Goal: Task Accomplishment & Management: Use online tool/utility

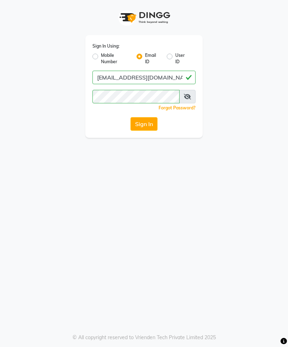
click at [146, 120] on button "Sign In" at bounding box center [143, 124] width 27 height 14
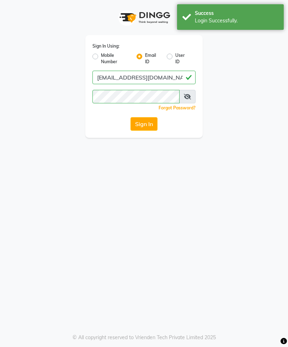
select select "en"
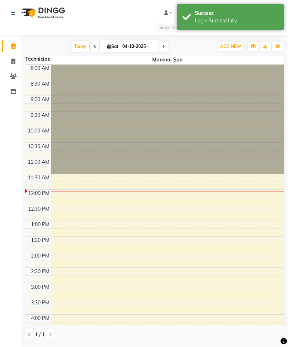
scroll to position [101, 0]
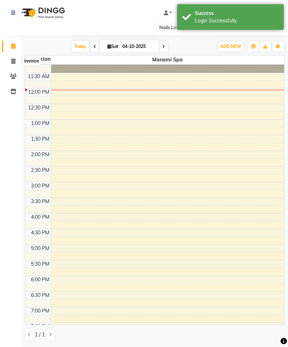
click at [15, 62] on icon at bounding box center [13, 61] width 4 height 5
select select "service"
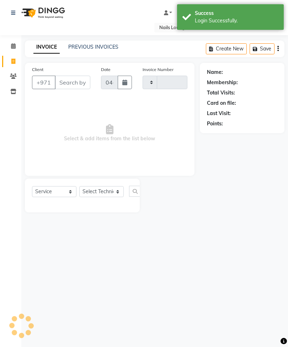
type input "2923"
select select "6884"
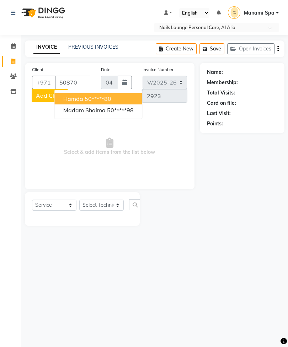
click at [113, 98] on button "Hamda 50*****80" at bounding box center [98, 98] width 87 height 11
type input "50*****80"
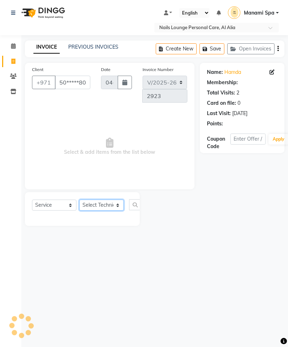
click at [111, 207] on select "Select Technician [PERSON_NAME] [PERSON_NAME] [PERSON_NAME] [PERSON_NAME] Manam…" at bounding box center [101, 205] width 44 height 11
select select "53952"
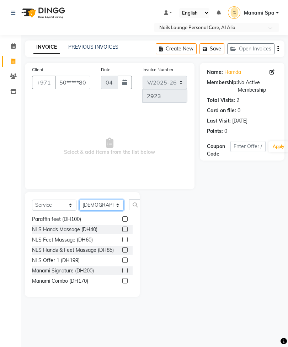
scroll to position [157, 0]
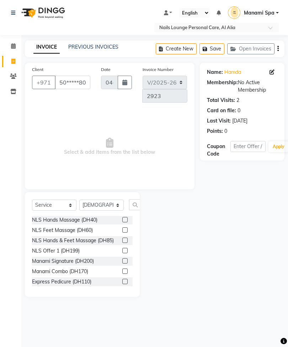
click at [122, 258] on label at bounding box center [124, 260] width 5 height 5
click at [122, 259] on input "checkbox" at bounding box center [124, 261] width 5 height 5
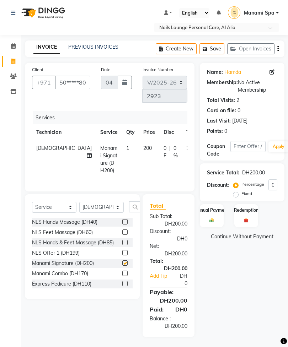
checkbox input "false"
click at [87, 153] on icon at bounding box center [89, 155] width 5 height 5
select select "53952"
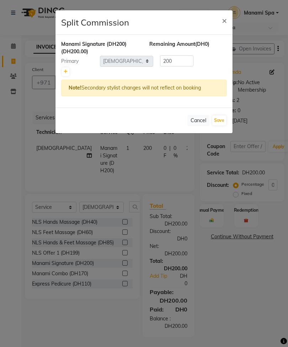
click at [65, 72] on icon at bounding box center [66, 72] width 4 height 4
type input "100"
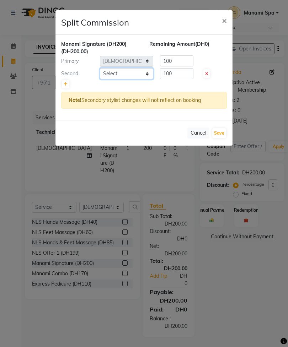
click at [133, 71] on select "Select [PERSON_NAME] [PERSON_NAME] [PERSON_NAME] [PERSON_NAME] Spa Manami Spa 2…" at bounding box center [126, 73] width 53 height 11
select select "90054"
click at [220, 135] on button "Save" at bounding box center [219, 133] width 14 height 10
select select "Select"
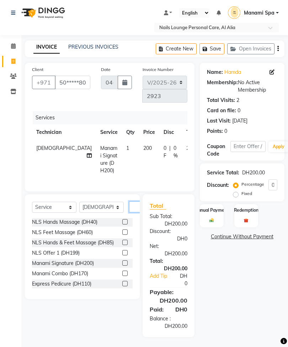
click at [135, 212] on input "text" at bounding box center [137, 206] width 17 height 11
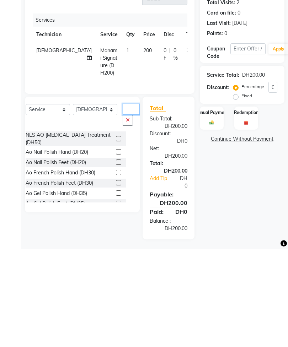
scroll to position [0, 0]
type input "Ao"
click at [116, 247] on label at bounding box center [118, 249] width 5 height 5
click at [116, 248] on input "checkbox" at bounding box center [118, 250] width 5 height 5
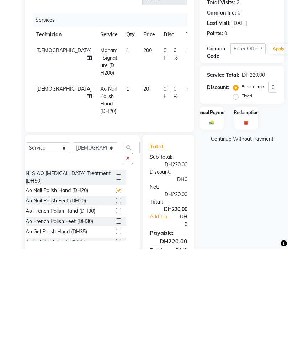
scroll to position [8, 0]
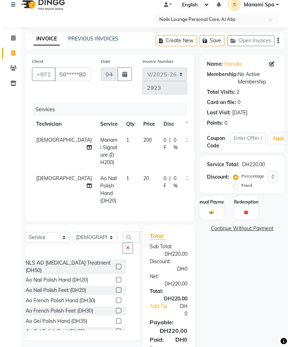
checkbox input "false"
click at [92, 238] on div "Select Service Product Membership Package Voucher Prepaid Gift Card Select Tech…" at bounding box center [82, 283] width 115 height 116
click at [90, 243] on select "Select Technician [PERSON_NAME] [PERSON_NAME] [PERSON_NAME] [PERSON_NAME] Manam…" at bounding box center [95, 237] width 44 height 11
select select "54334"
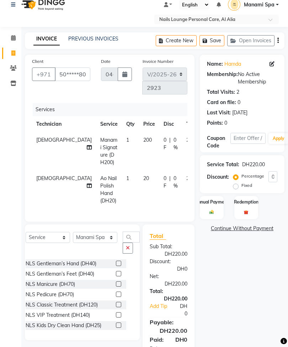
click at [123, 252] on button "button" at bounding box center [128, 248] width 10 height 11
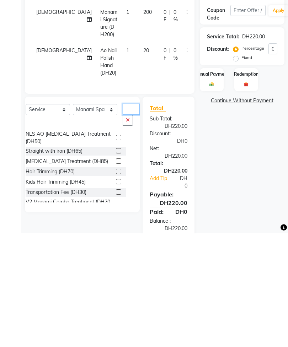
scroll to position [38, 0]
type input "Tr"
click at [116, 303] on label at bounding box center [118, 305] width 5 height 5
click at [116, 304] on input "checkbox" at bounding box center [118, 306] width 5 height 5
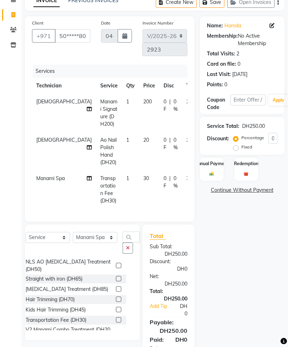
checkbox input "false"
click at [209, 176] on img at bounding box center [211, 173] width 7 height 5
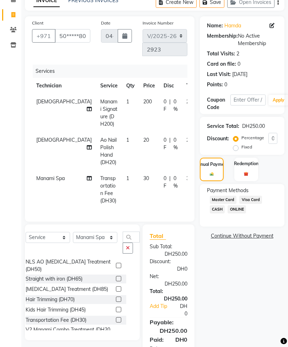
click at [257, 204] on span "Visa Card" at bounding box center [250, 200] width 23 height 8
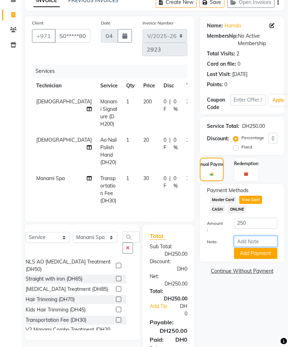
click at [259, 247] on input "Note:" at bounding box center [255, 241] width 43 height 11
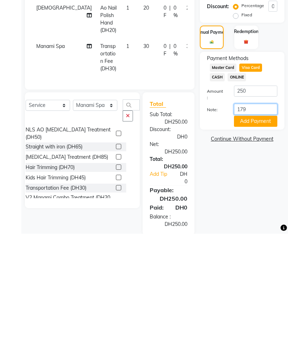
type input "1794"
click at [268, 230] on button "Add Payment" at bounding box center [255, 235] width 43 height 11
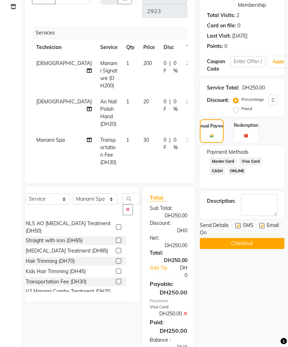
click at [251, 249] on button "Checkout" at bounding box center [242, 243] width 85 height 11
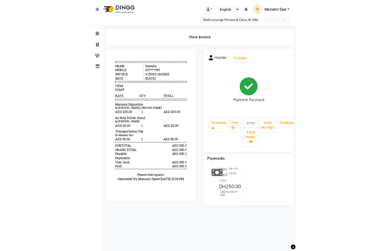
scroll to position [1, 0]
